Goal: Task Accomplishment & Management: Manage account settings

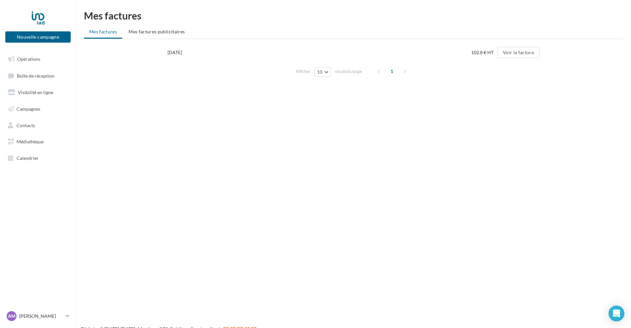
click at [164, 24] on div "Mes factures Mes factures Mes factures publicitaires 31/08/2024 102.8 € HT Voir…" at bounding box center [353, 48] width 555 height 74
click at [163, 30] on span "Mes factures publicitaires" at bounding box center [157, 32] width 56 height 6
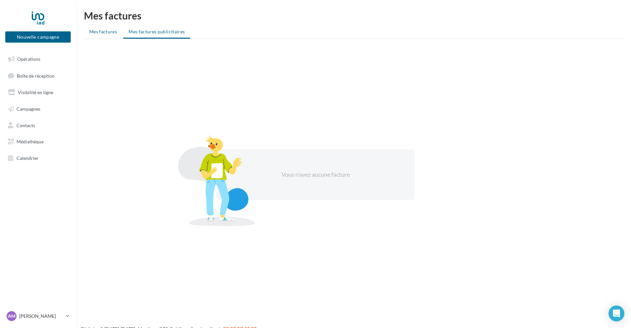
click at [107, 33] on span "Mes factures" at bounding box center [103, 32] width 28 height 6
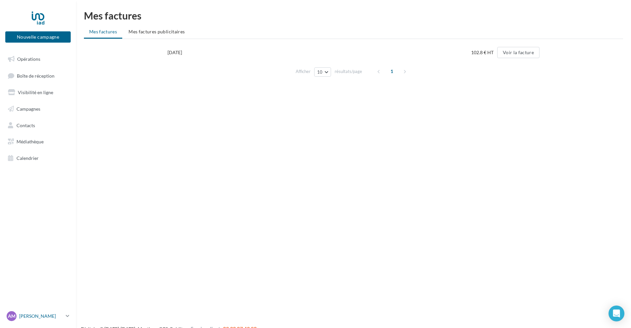
click at [66, 317] on icon at bounding box center [68, 316] width 4 height 6
click at [54, 238] on link "Gérer mon compte" at bounding box center [55, 238] width 99 height 15
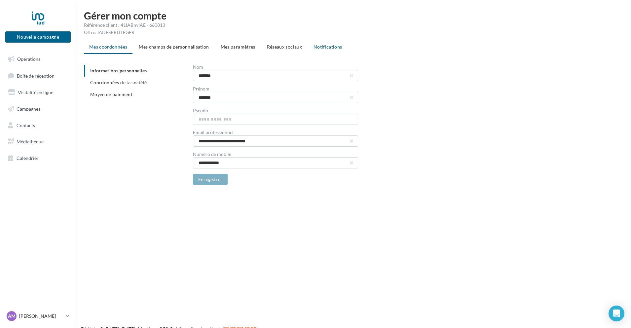
click at [318, 46] on span "Notifications" at bounding box center [328, 47] width 29 height 6
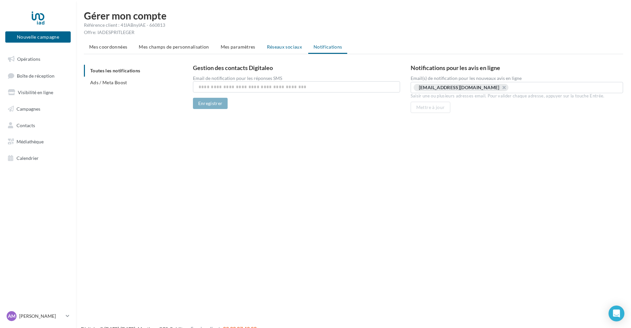
click at [286, 48] on span "Réseaux sociaux" at bounding box center [284, 47] width 35 height 6
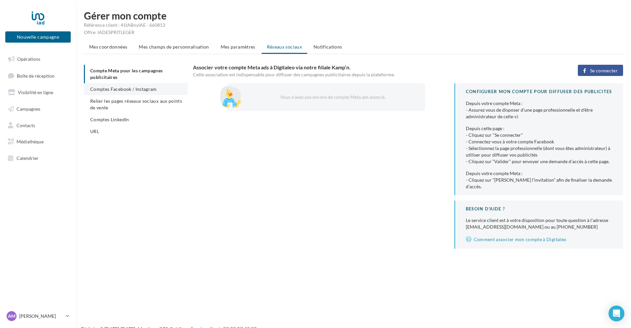
click at [137, 92] on li "Comptes Facebook / Instagram" at bounding box center [136, 89] width 104 height 12
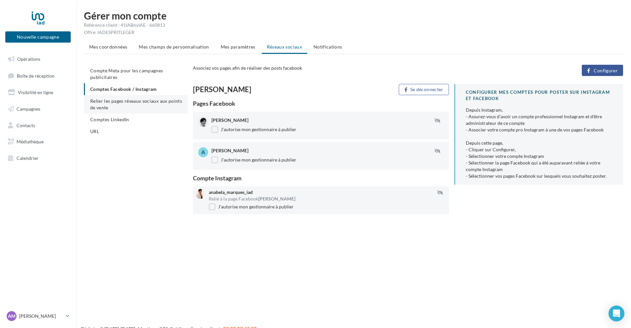
click at [135, 103] on span "Relier les pages réseaux sociaux aux points de vente" at bounding box center [136, 104] width 92 height 12
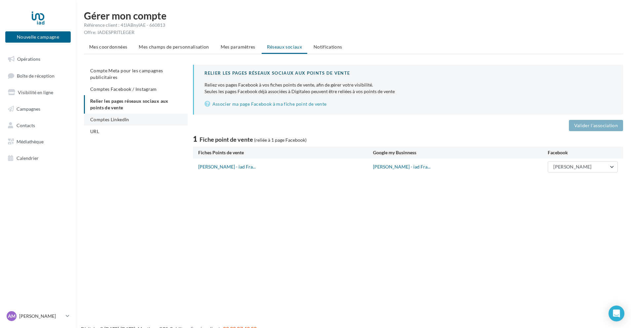
click at [127, 118] on span "Comptes LinkedIn" at bounding box center [109, 120] width 39 height 6
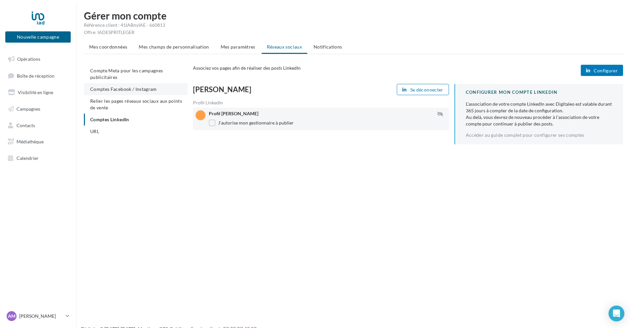
click at [126, 91] on span "Comptes Facebook / Instagram" at bounding box center [123, 89] width 67 height 6
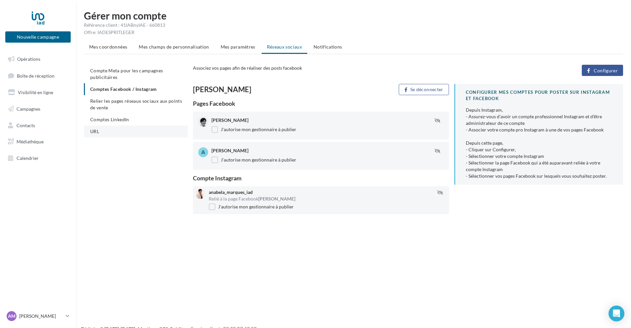
click at [104, 132] on li "URL" at bounding box center [136, 132] width 104 height 12
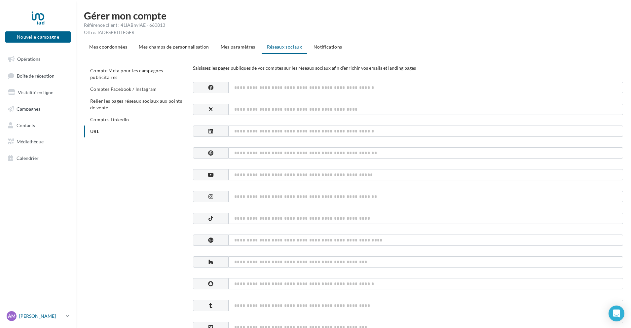
click at [69, 314] on icon at bounding box center [68, 316] width 4 height 6
click at [54, 234] on link "Gérer mon compte" at bounding box center [55, 238] width 99 height 15
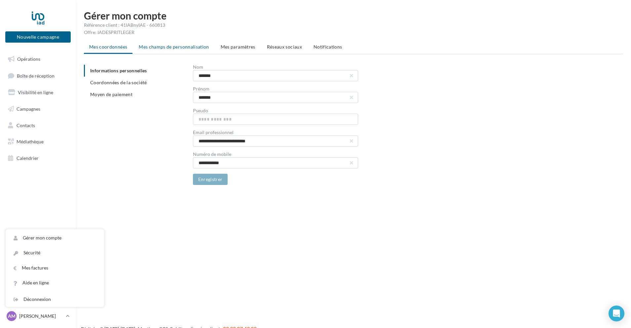
click at [167, 43] on li "Mes champs de personnalisation" at bounding box center [174, 47] width 81 height 12
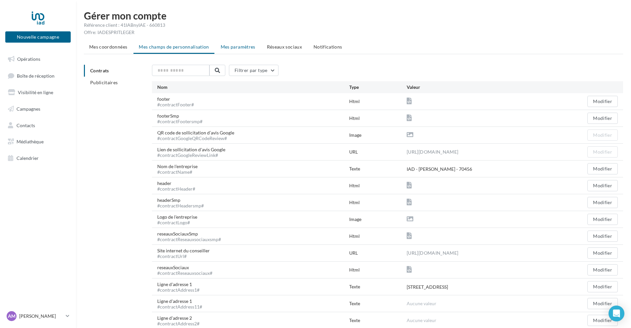
click at [243, 42] on li "Mes paramètres" at bounding box center [238, 47] width 45 height 12
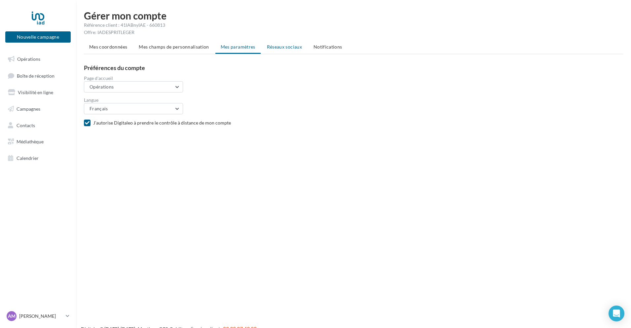
click at [277, 47] on span "Réseaux sociaux" at bounding box center [284, 47] width 35 height 6
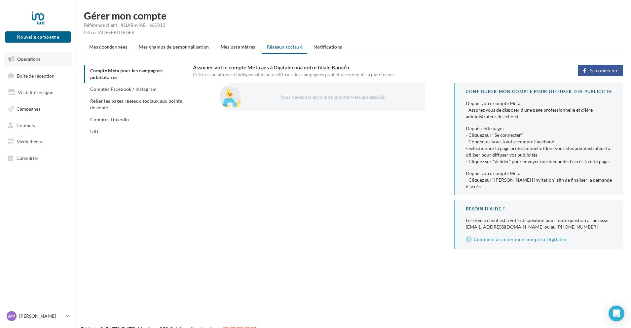
click at [23, 58] on span "Opérations" at bounding box center [28, 59] width 23 height 6
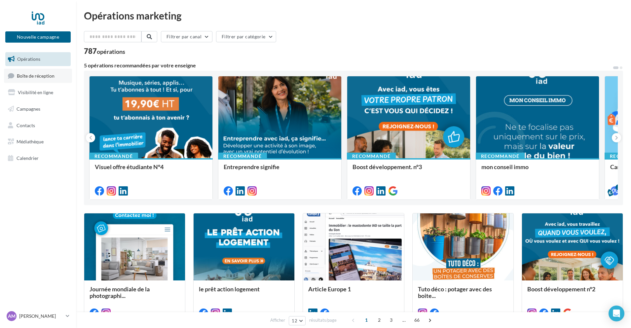
click at [32, 78] on span "Boîte de réception" at bounding box center [36, 76] width 38 height 6
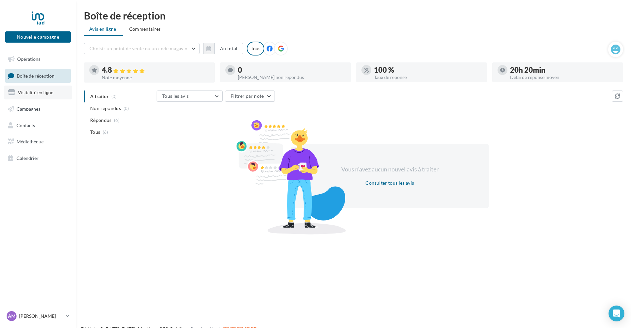
click at [39, 97] on link "Visibilité en ligne" at bounding box center [38, 93] width 68 height 14
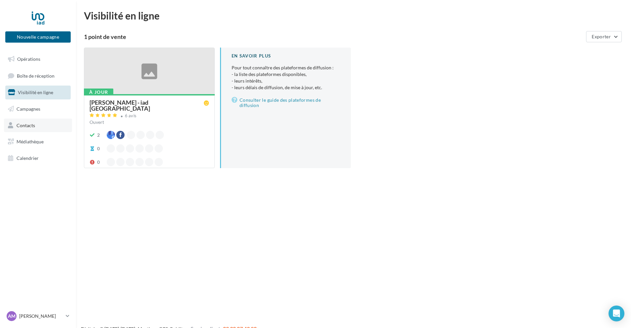
click at [23, 126] on span "Contacts" at bounding box center [26, 125] width 19 height 6
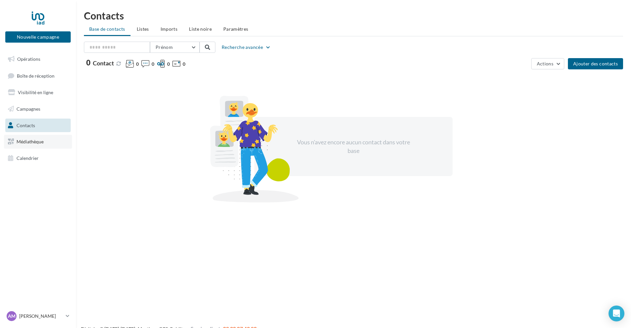
click at [29, 141] on span "Médiathèque" at bounding box center [30, 142] width 27 height 6
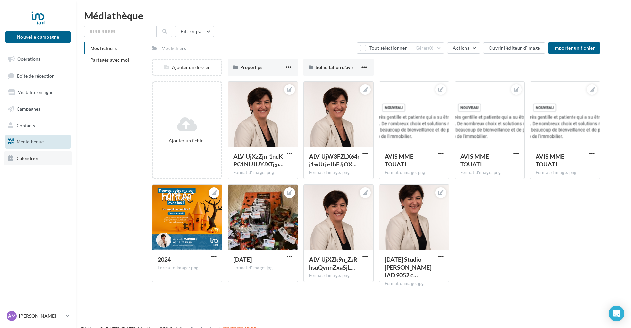
click at [34, 158] on span "Calendrier" at bounding box center [28, 158] width 22 height 6
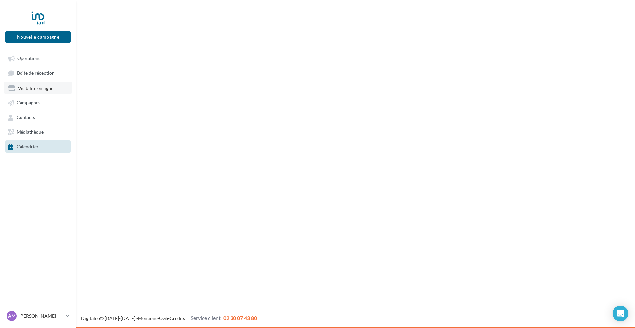
click at [47, 88] on span "Visibilité en ligne" at bounding box center [35, 88] width 35 height 6
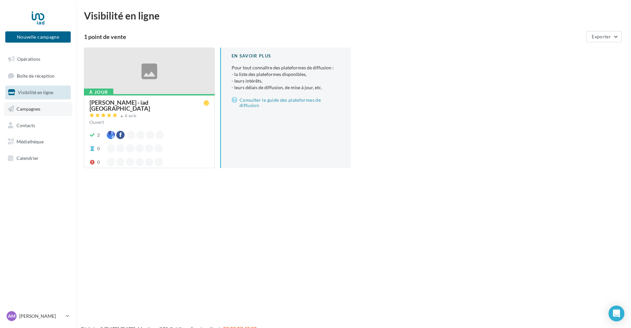
click at [31, 107] on span "Campagnes" at bounding box center [29, 109] width 24 height 6
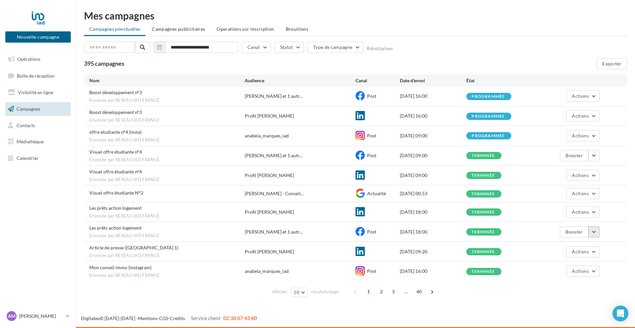
click at [593, 231] on button "button" at bounding box center [593, 231] width 11 height 11
click at [571, 249] on button "Voir les résultats" at bounding box center [566, 247] width 66 height 17
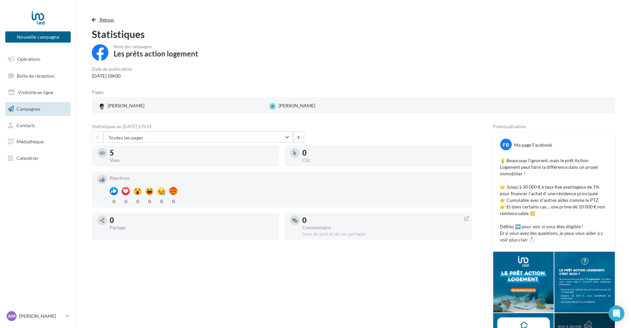
click at [92, 21] on span "button" at bounding box center [94, 20] width 4 height 5
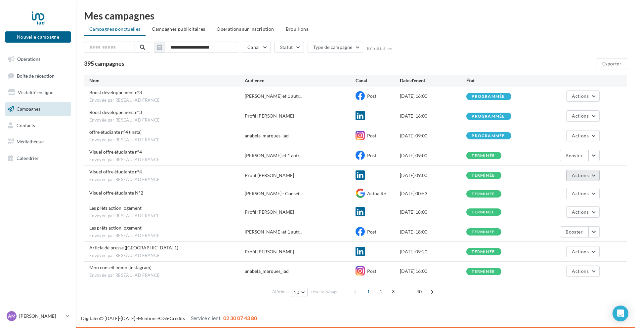
click at [597, 175] on button "Actions" at bounding box center [582, 175] width 33 height 11
click at [559, 192] on button "Voir les résultats" at bounding box center [566, 190] width 66 height 17
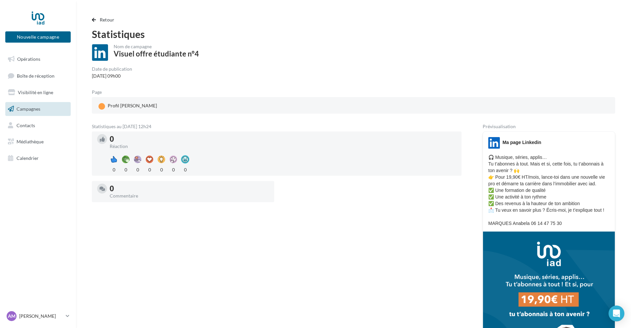
click at [90, 20] on div "Retour Statistiques Nom de campagne Visuel offre étudiante n°4 Date de publicat…" at bounding box center [354, 220] width 540 height 408
click at [95, 17] on button "Retour" at bounding box center [104, 20] width 25 height 8
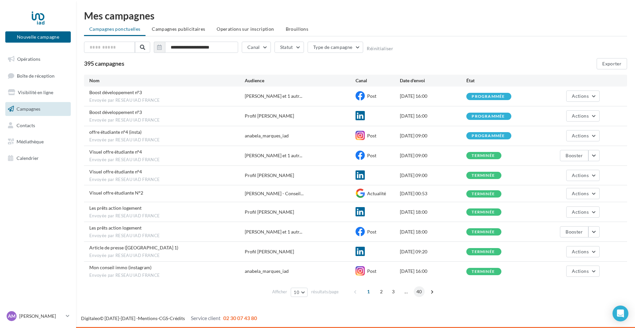
click at [418, 293] on span "40" at bounding box center [419, 292] width 11 height 11
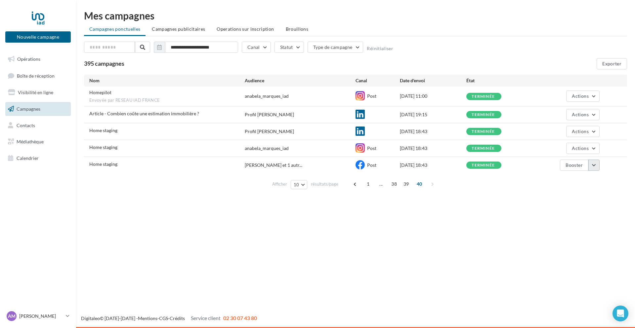
click at [593, 170] on button "button" at bounding box center [593, 165] width 11 height 11
click at [568, 182] on button "Voir les résultats" at bounding box center [566, 180] width 66 height 17
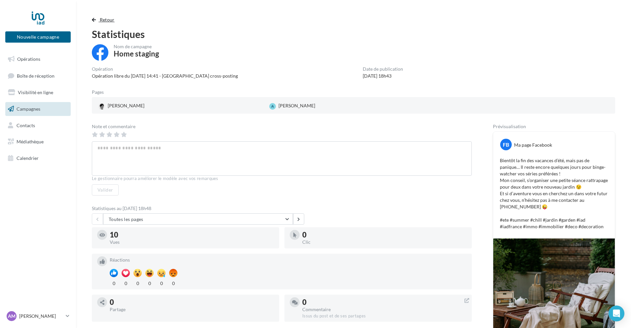
click at [97, 19] on button "Retour" at bounding box center [104, 20] width 25 height 8
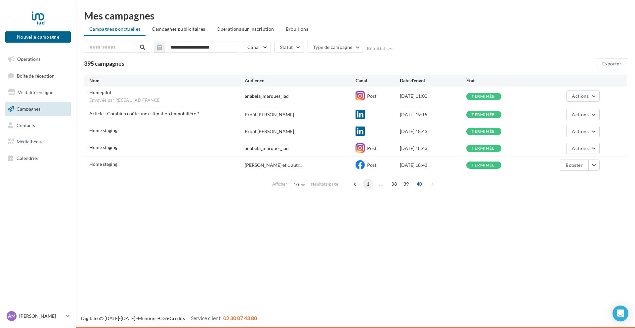
click at [370, 188] on span "1" at bounding box center [368, 184] width 11 height 11
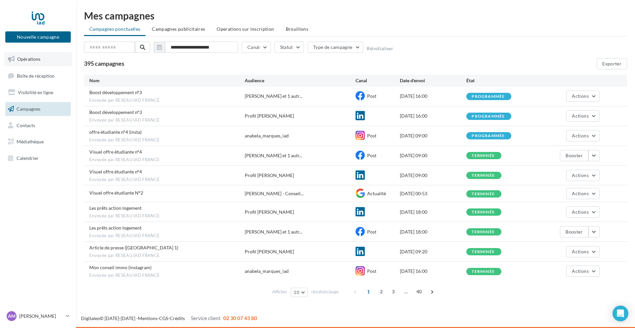
click at [35, 54] on link "Opérations" at bounding box center [38, 59] width 68 height 14
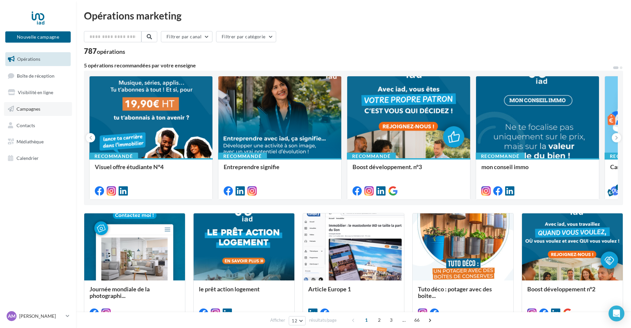
click at [42, 111] on link "Campagnes" at bounding box center [38, 109] width 68 height 14
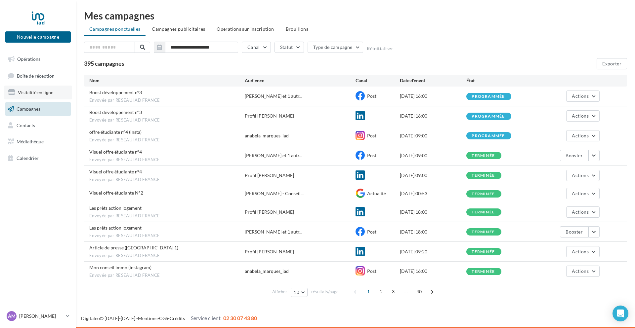
click at [41, 92] on span "Visibilité en ligne" at bounding box center [35, 93] width 35 height 6
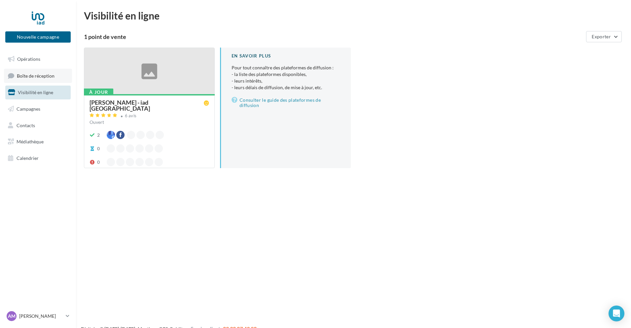
click at [42, 74] on span "Boîte de réception" at bounding box center [36, 76] width 38 height 6
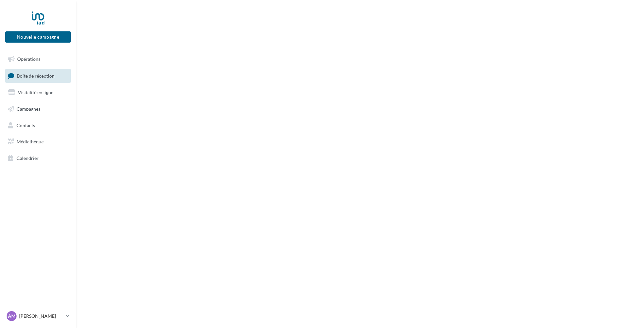
click at [31, 60] on span "Opérations" at bounding box center [28, 59] width 23 height 6
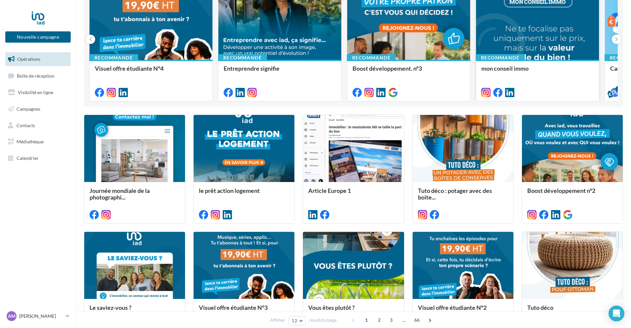
scroll to position [99, 0]
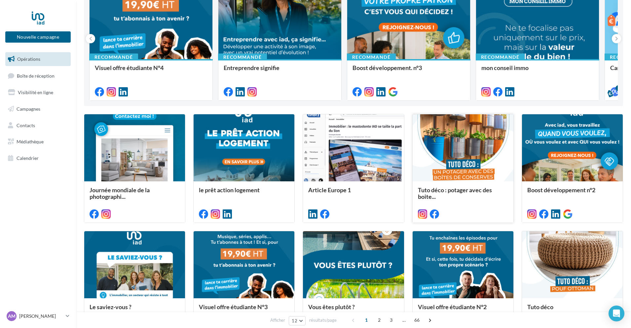
click at [480, 149] on div at bounding box center [463, 148] width 101 height 68
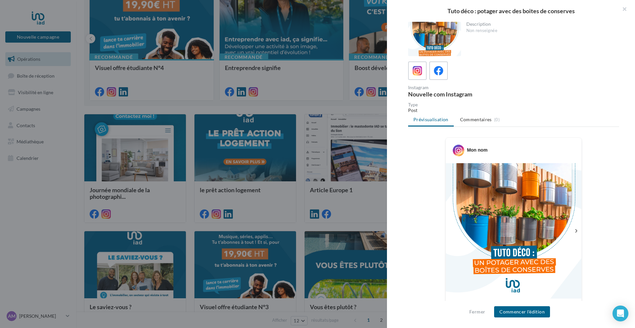
click at [320, 93] on div at bounding box center [317, 164] width 635 height 328
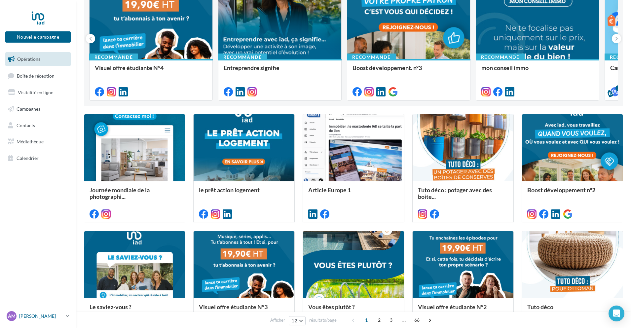
click at [66, 318] on link "AM [PERSON_NAME] [EMAIL_ADDRESS][DOMAIN_NAME]" at bounding box center [37, 316] width 65 height 13
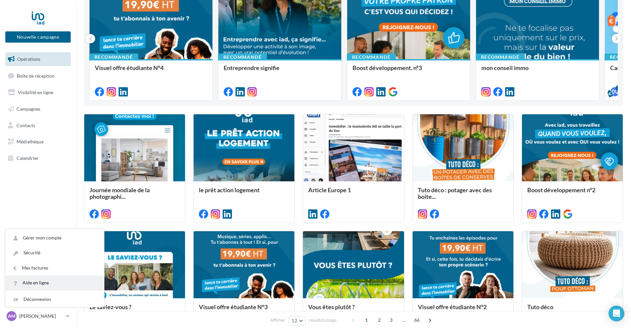
click at [40, 284] on link "Aide en ligne" at bounding box center [55, 283] width 99 height 15
